Goal: Information Seeking & Learning: Learn about a topic

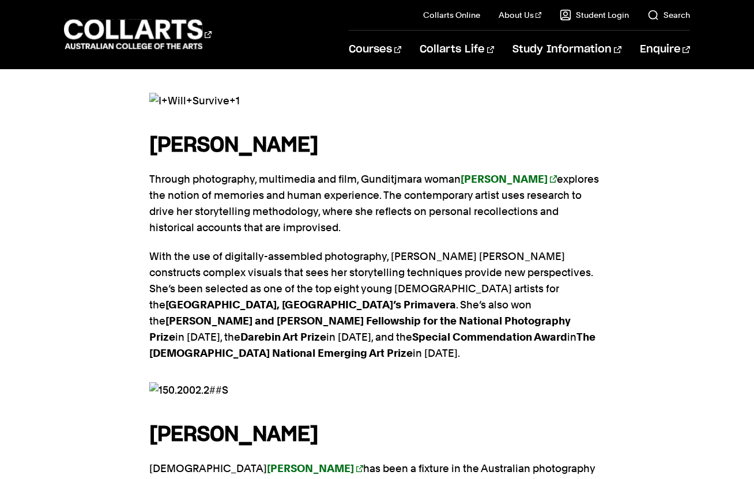
scroll to position [735, 0]
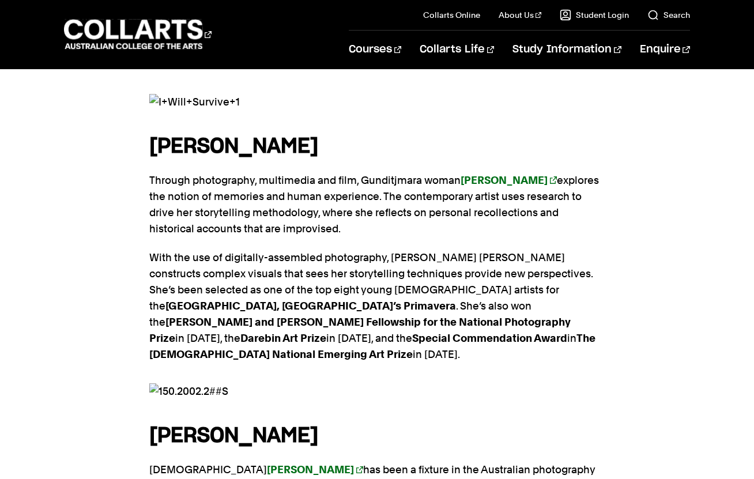
drag, startPoint x: 388, startPoint y: 93, endPoint x: 153, endPoint y: 93, distance: 235.7
click at [153, 131] on h4 "[PERSON_NAME]" at bounding box center [376, 146] width 455 height 31
copy strong "[PERSON_NAME]"
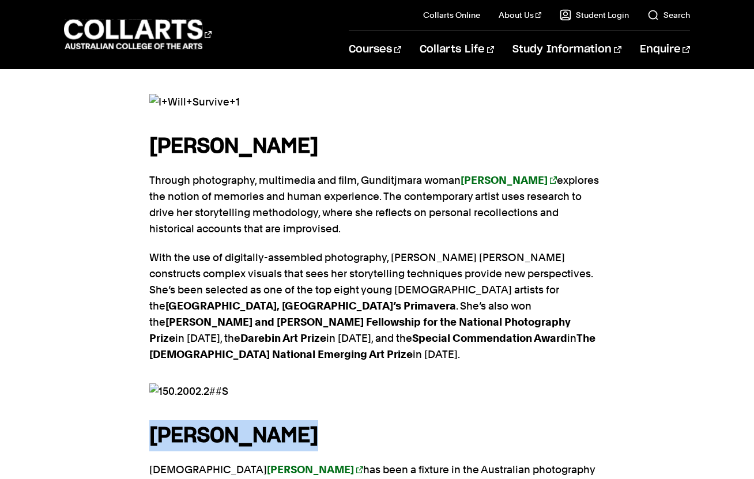
drag, startPoint x: 323, startPoint y: 360, endPoint x: 152, endPoint y: 368, distance: 170.7
click at [152, 420] on h4 "[PERSON_NAME]" at bounding box center [376, 435] width 455 height 31
copy strong "[PERSON_NAME]"
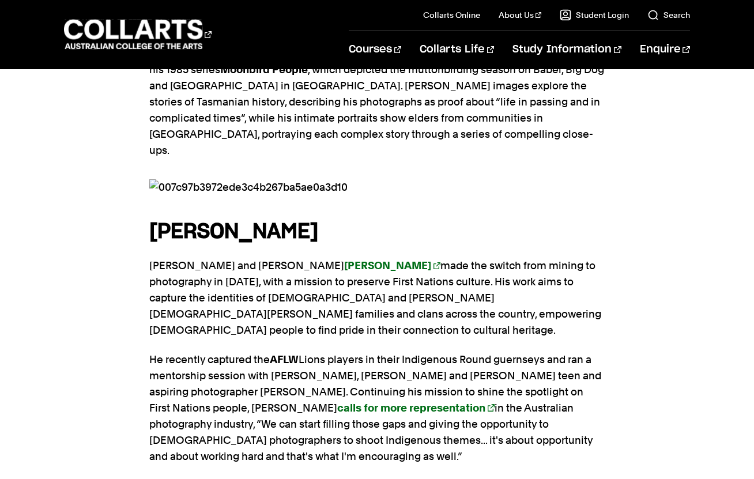
scroll to position [1168, 0]
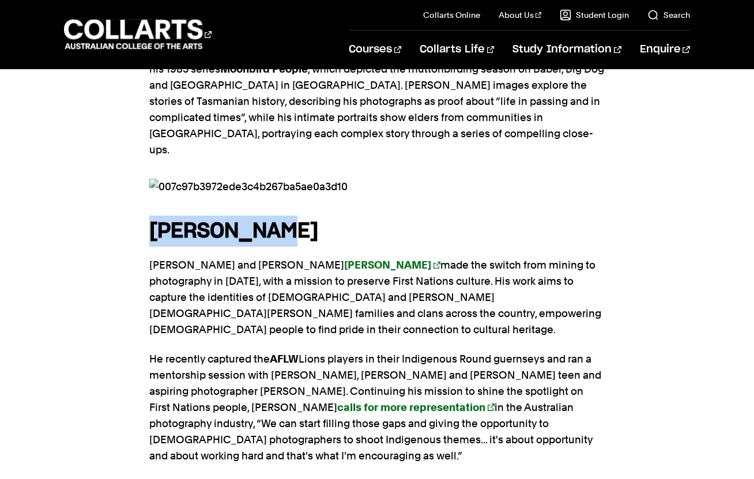
drag, startPoint x: 294, startPoint y: 146, endPoint x: 155, endPoint y: 143, distance: 138.9
click at [155, 216] on h4 "[PERSON_NAME]" at bounding box center [376, 231] width 455 height 31
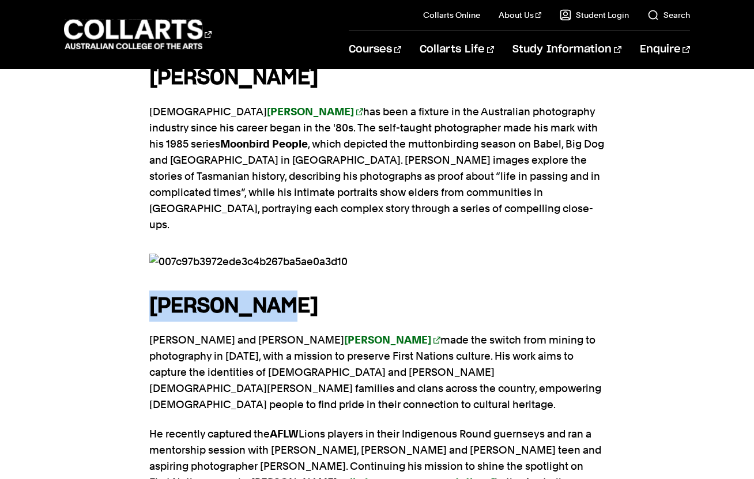
scroll to position [1148, 0]
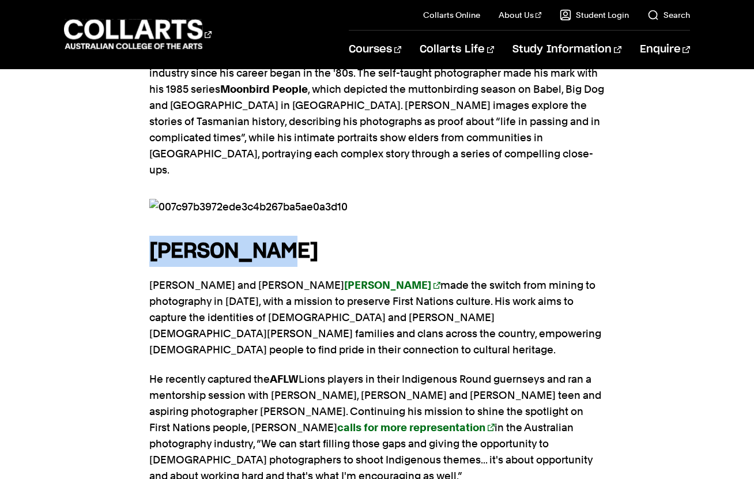
copy strong "[PERSON_NAME]"
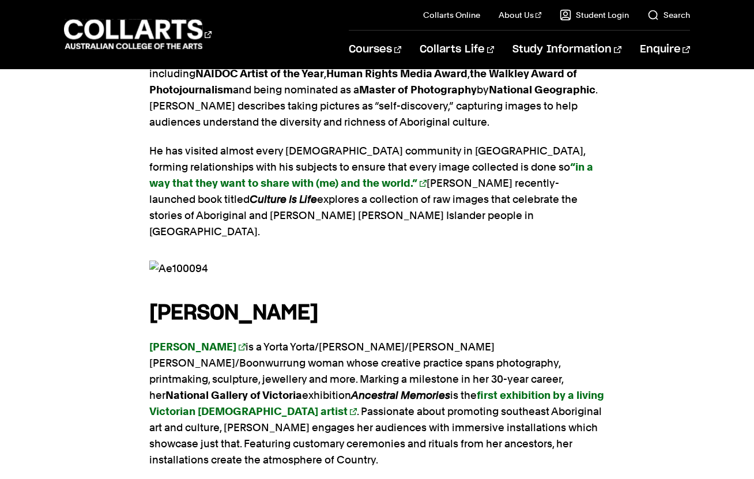
scroll to position [1706, 0]
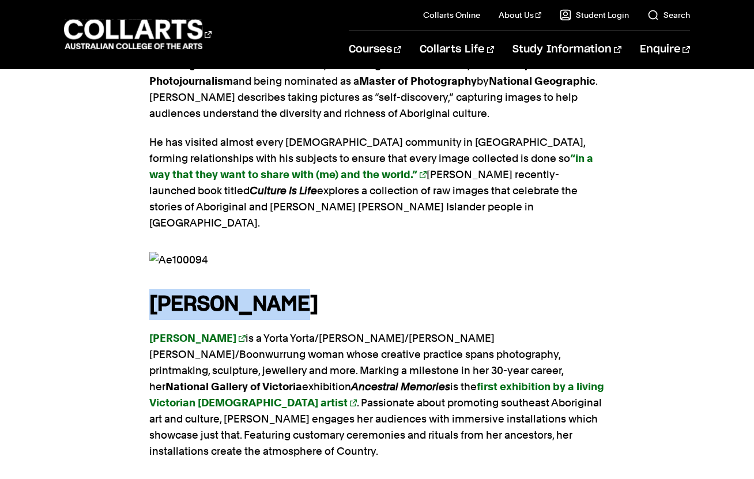
drag, startPoint x: 304, startPoint y: 190, endPoint x: 126, endPoint y: 185, distance: 177.6
click at [126, 185] on div "These contemporary artists are just some of the names currently influencing the…" at bounding box center [377, 14] width 754 height 2016
copy strong "[PERSON_NAME]"
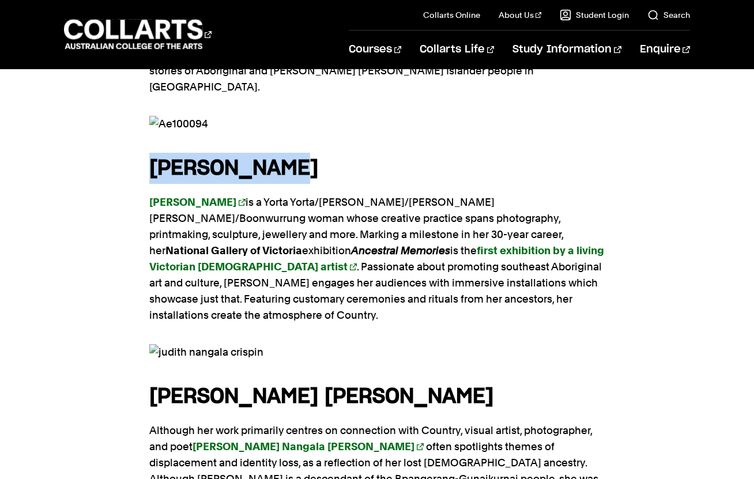
scroll to position [1871, 0]
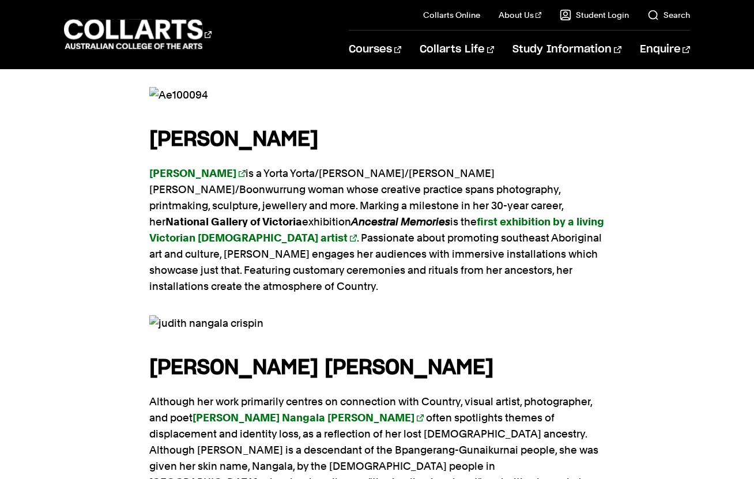
click at [365, 357] on strong "[PERSON_NAME] [PERSON_NAME]" at bounding box center [321, 367] width 344 height 21
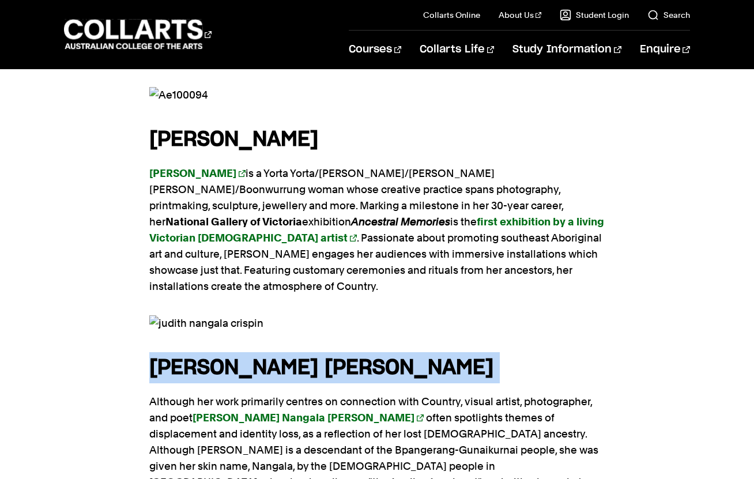
click at [365, 357] on strong "[PERSON_NAME] [PERSON_NAME]" at bounding box center [321, 367] width 344 height 21
copy section "[PERSON_NAME] [PERSON_NAME]"
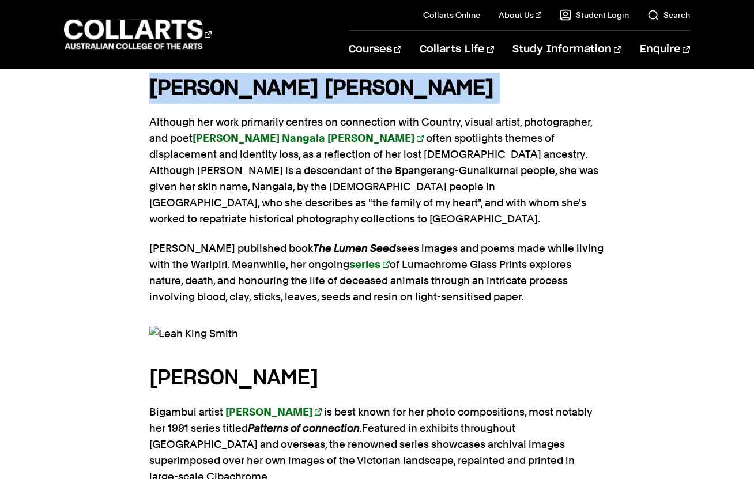
scroll to position [2167, 0]
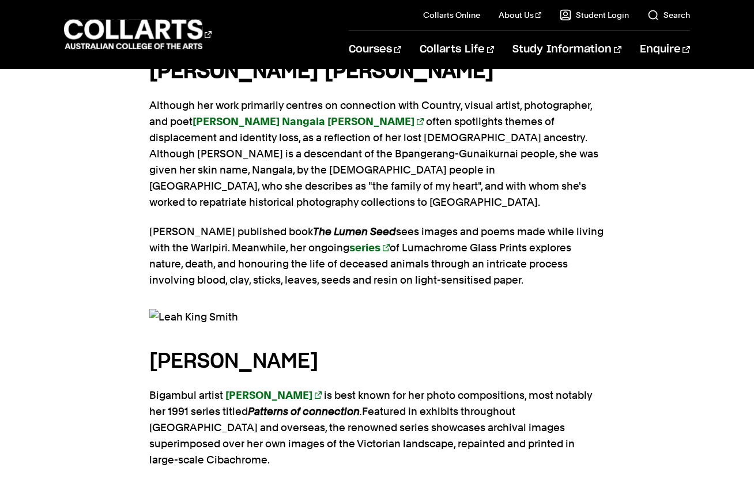
click at [239, 346] on h4 "[PERSON_NAME]" at bounding box center [376, 361] width 455 height 31
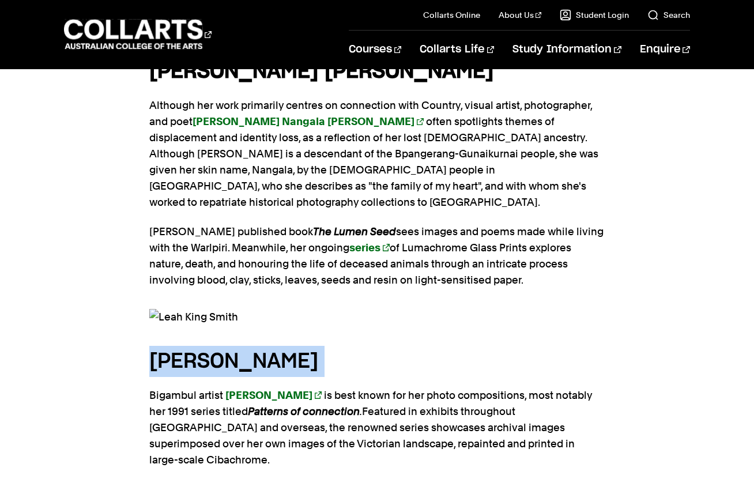
click at [239, 346] on h4 "[PERSON_NAME]" at bounding box center [376, 361] width 455 height 31
copy section "[PERSON_NAME]"
